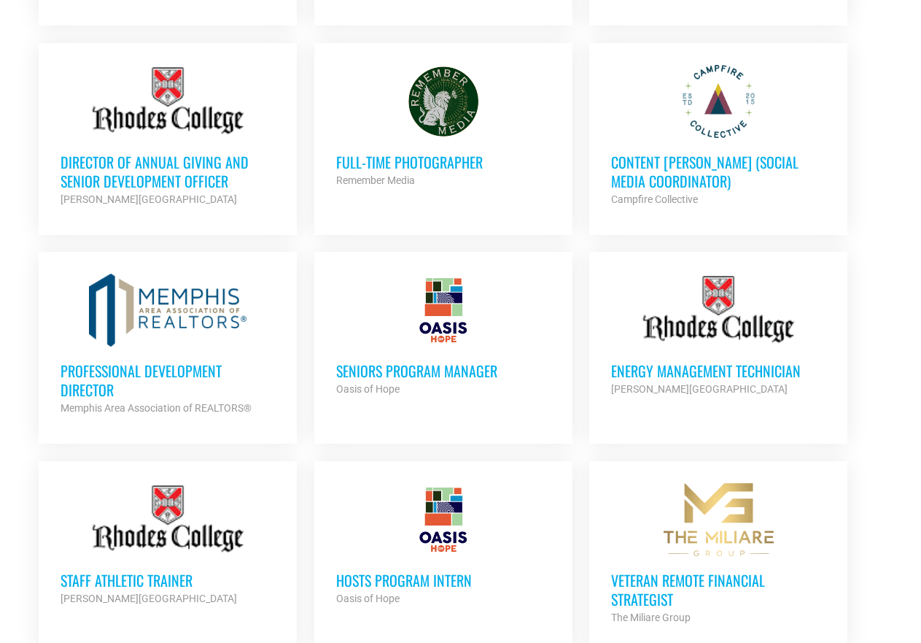
scroll to position [875, 0]
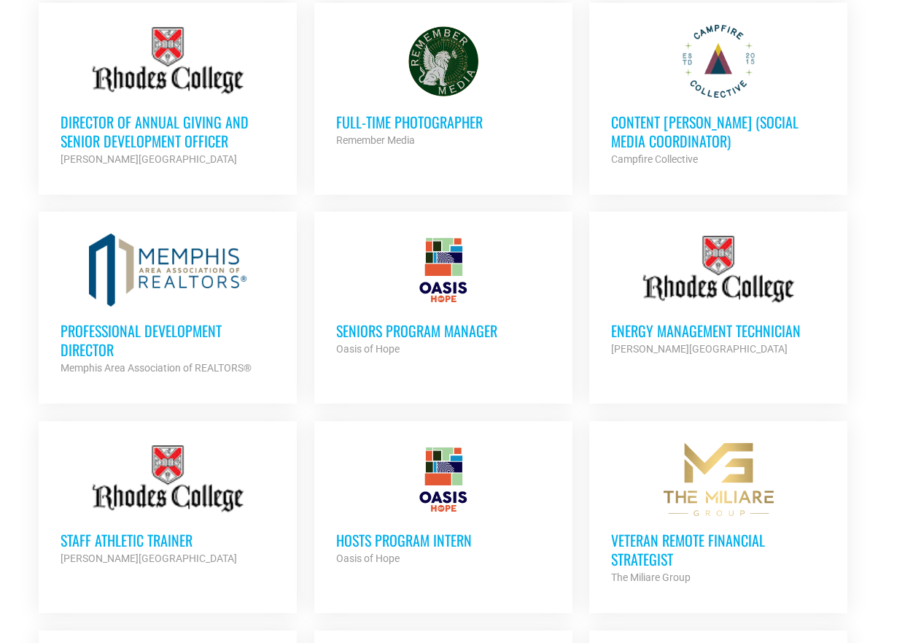
click at [885, 69] on ul "NHG ASSIST GENERAL MANAGER Navy Exchange Service Command Partner Org Full Time …" at bounding box center [461, 507] width 861 height 1444
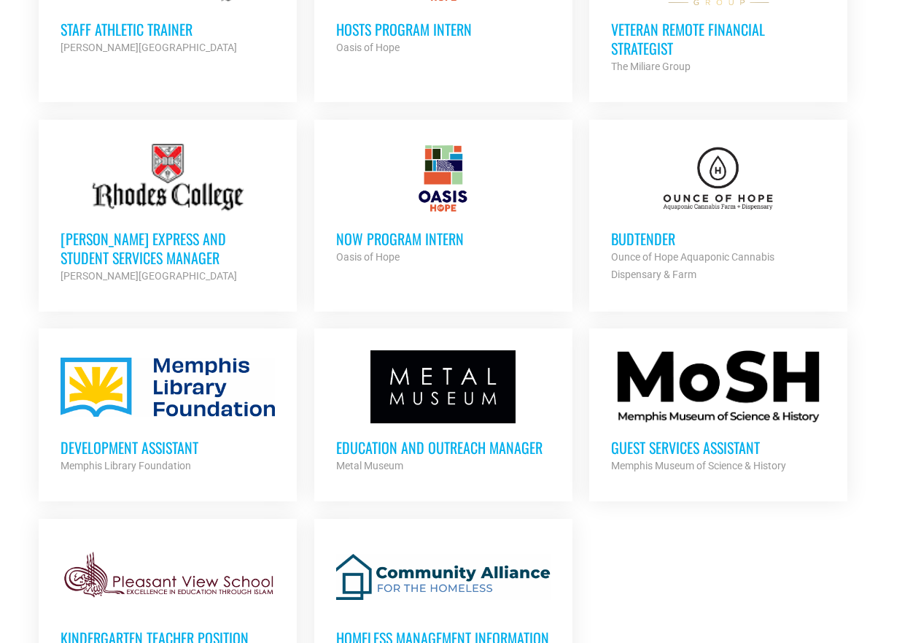
scroll to position [1459, 0]
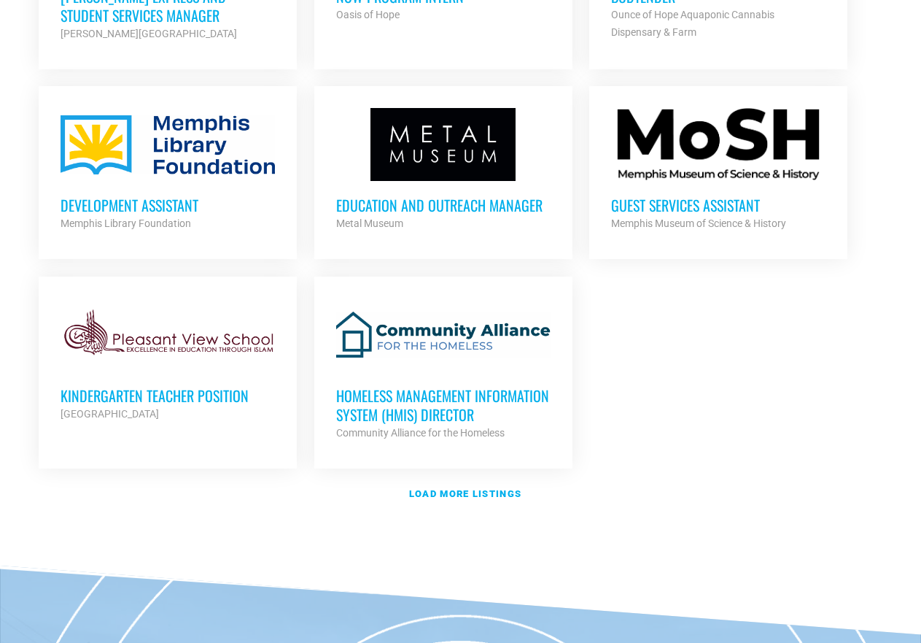
scroll to position [1677, 0]
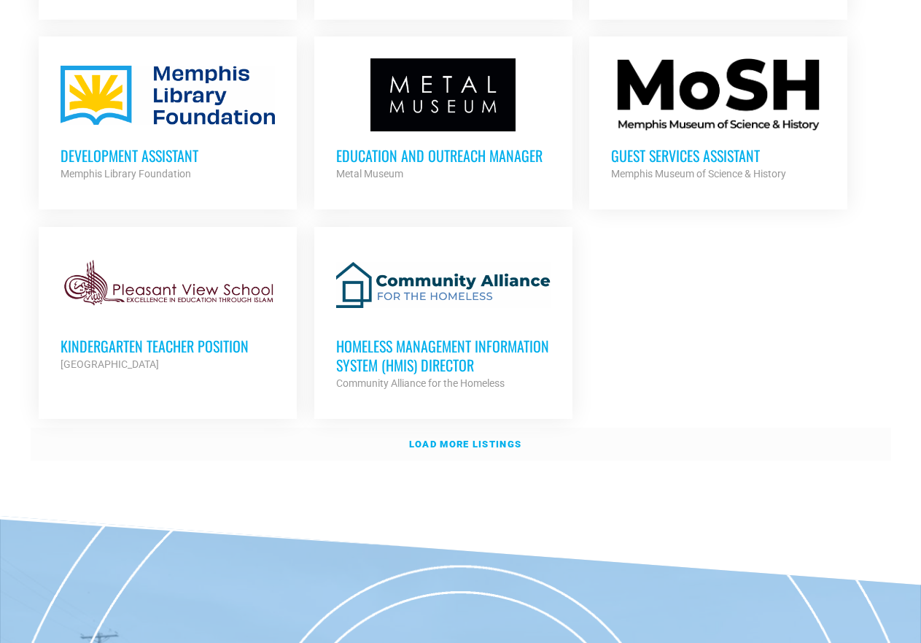
click at [463, 441] on strong "Load more listings" at bounding box center [465, 443] width 112 height 11
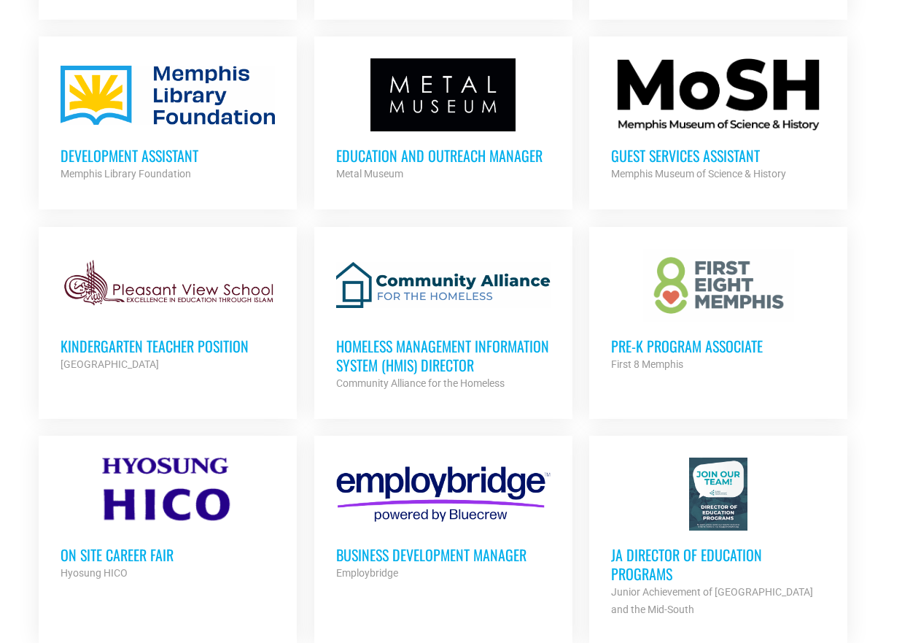
click at [887, 276] on ul "NHG ASSIST GENERAL MANAGER Navy Exchange Service Command Partner Org Full Time …" at bounding box center [461, 471] width 861 height 2977
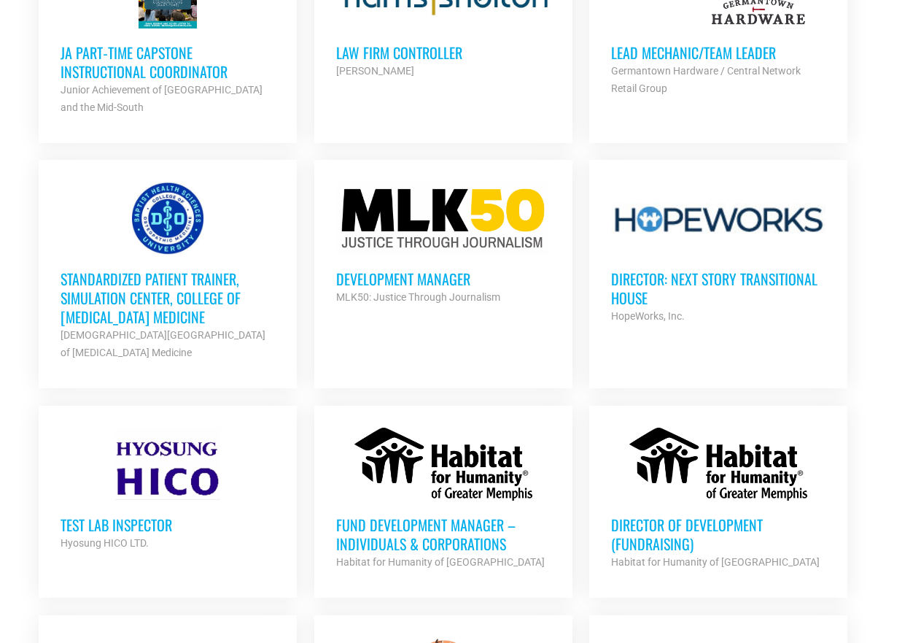
scroll to position [2407, 0]
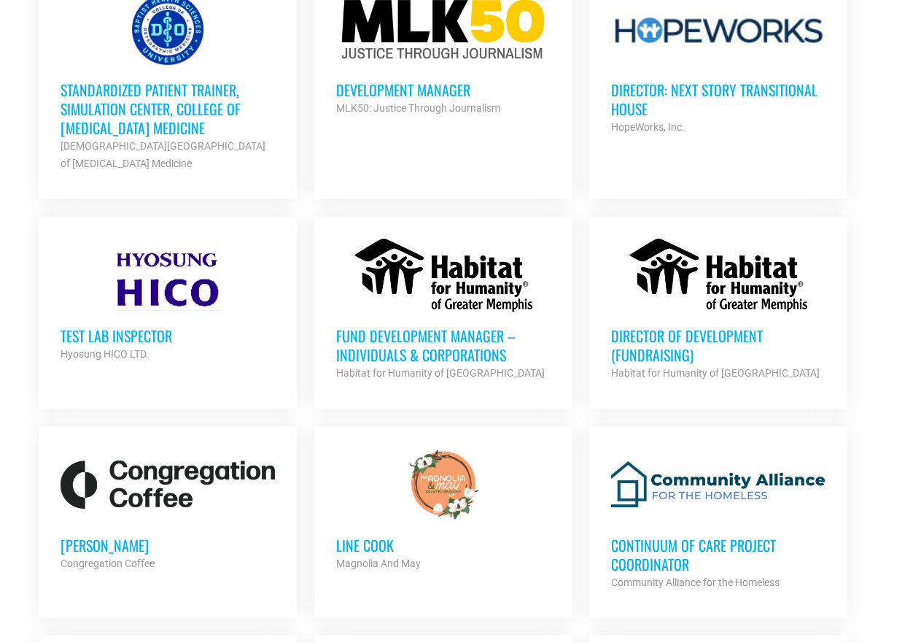
scroll to position [2917, 0]
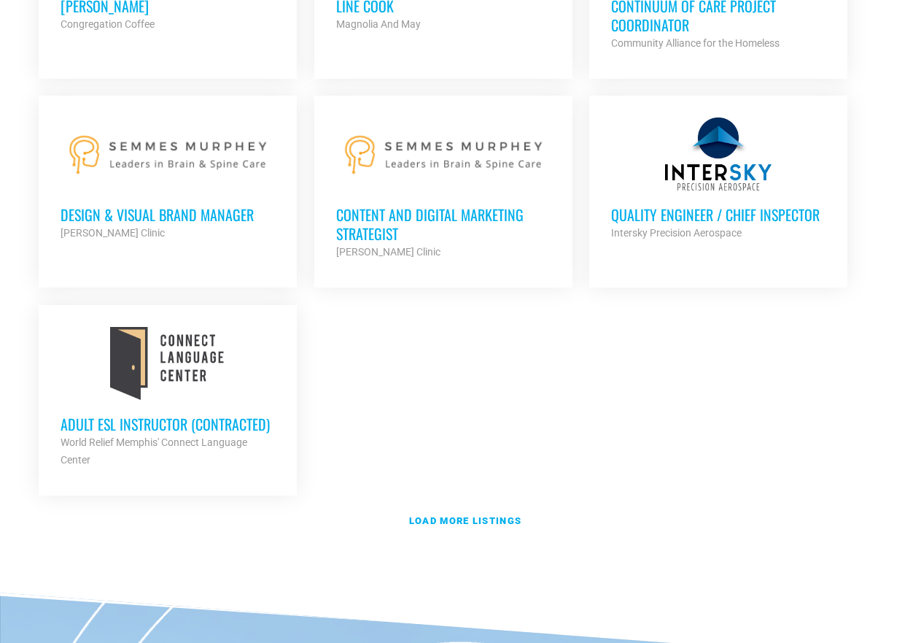
scroll to position [3136, 0]
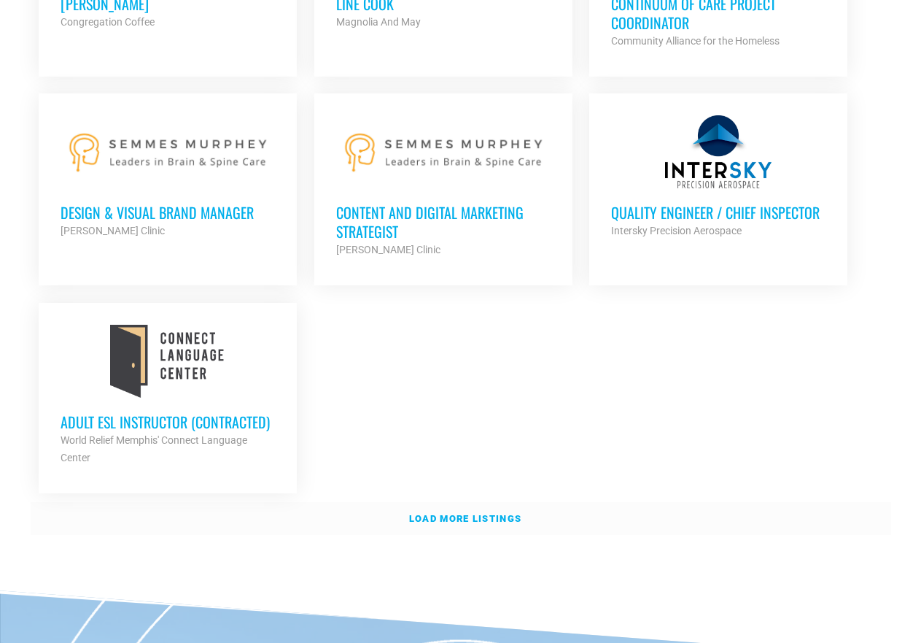
click at [500, 513] on strong "Load more listings" at bounding box center [465, 518] width 112 height 11
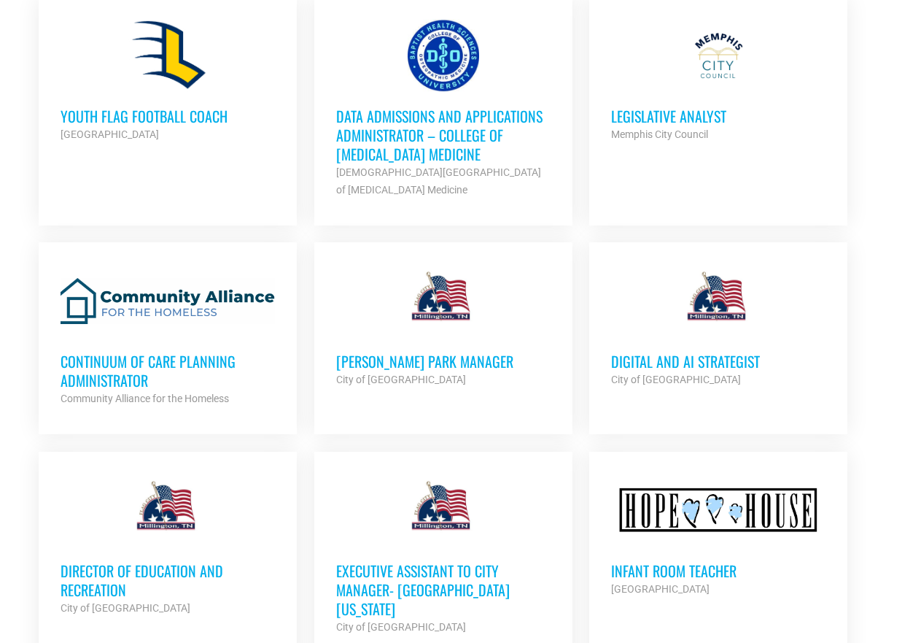
scroll to position [4157, 0]
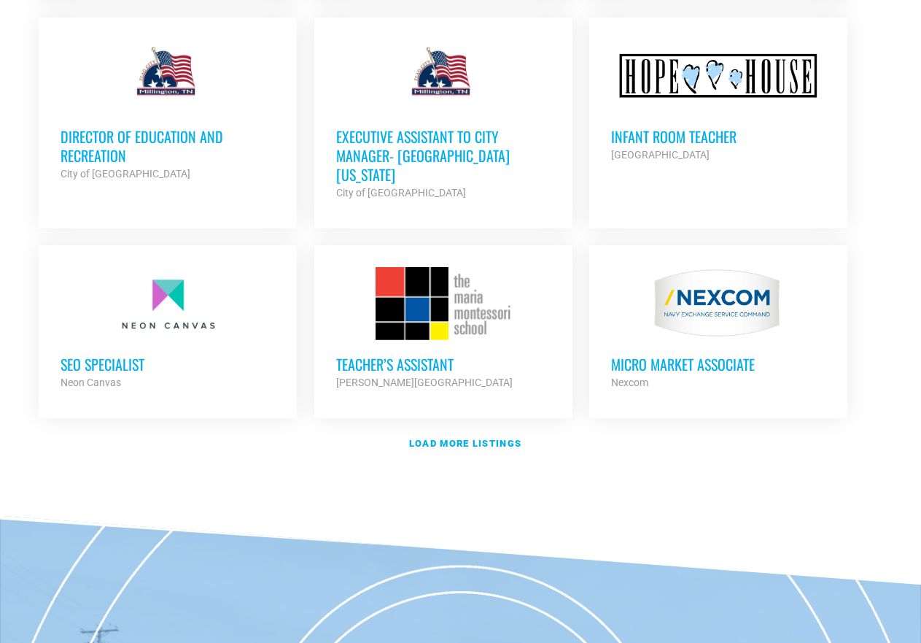
scroll to position [4522, 0]
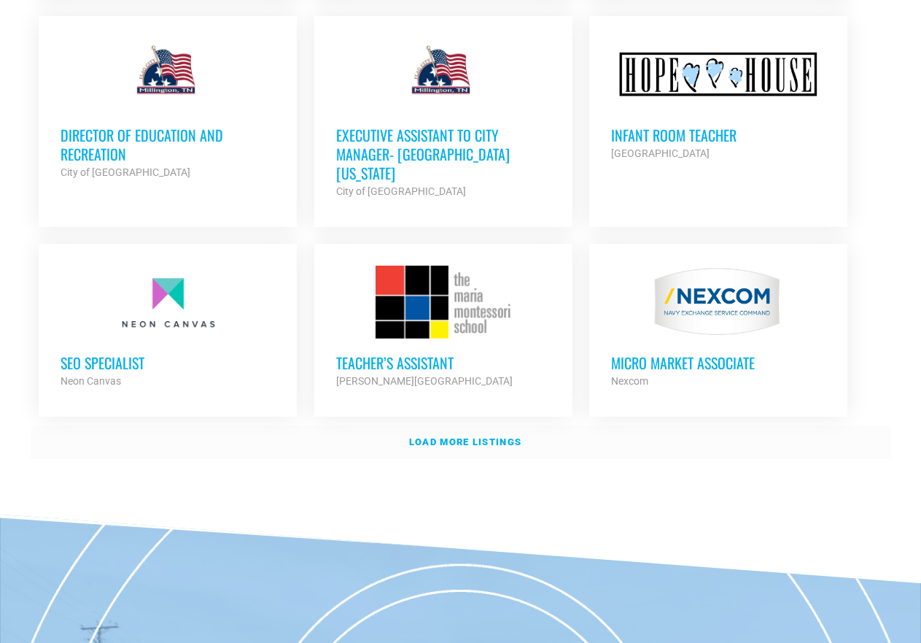
click at [485, 436] on strong "Load more listings" at bounding box center [465, 441] width 112 height 11
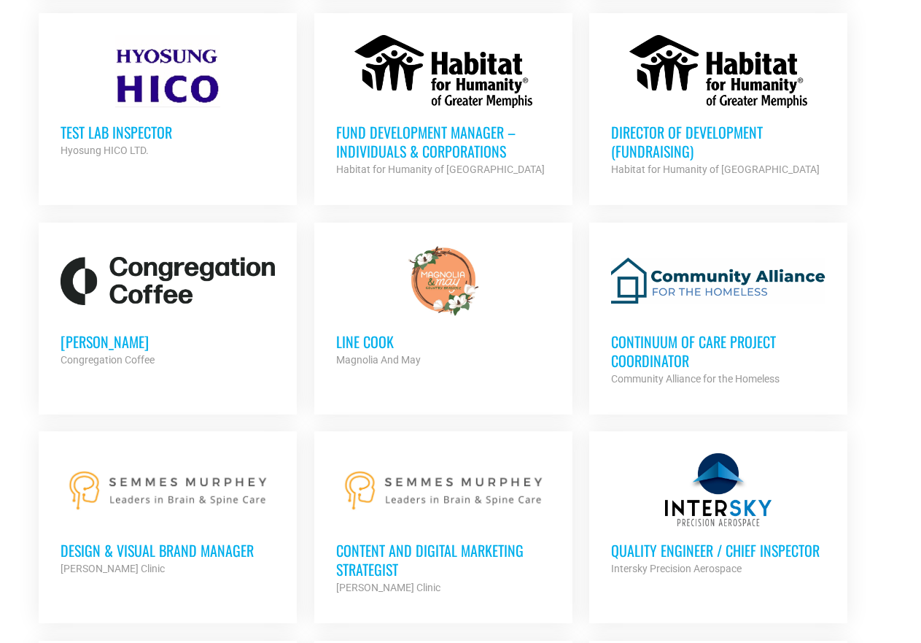
scroll to position [2771, 0]
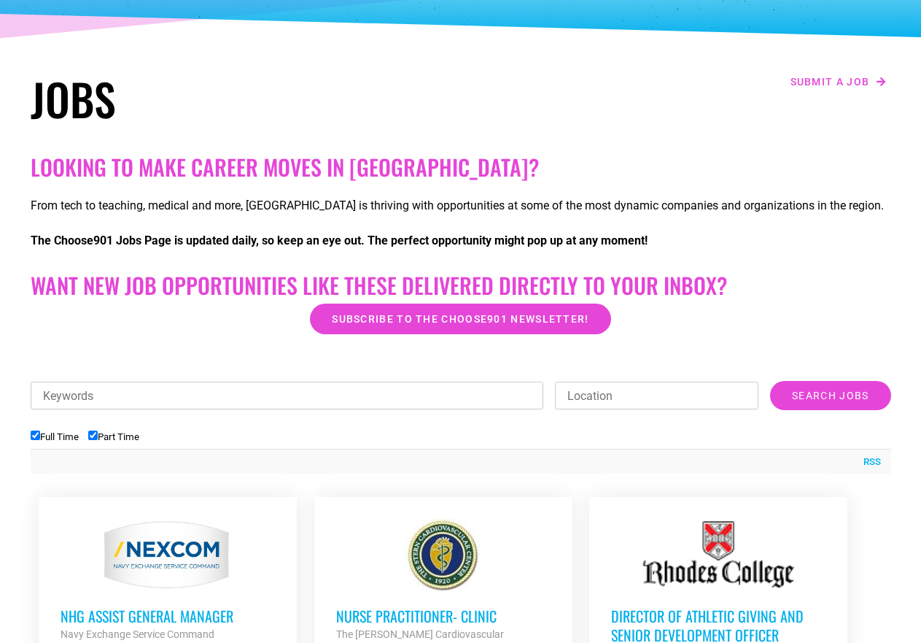
scroll to position [0, 0]
